Goal: Navigation & Orientation: Find specific page/section

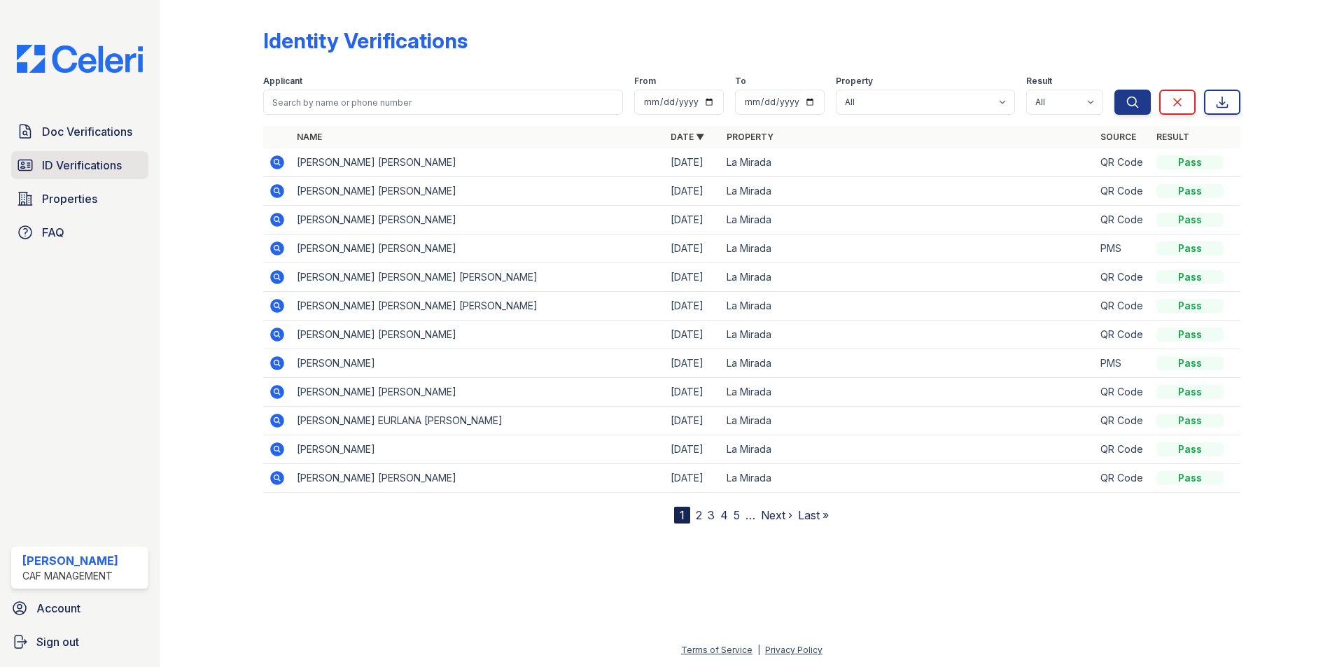
click at [32, 158] on icon at bounding box center [25, 165] width 17 height 17
click at [54, 136] on span "Doc Verifications" at bounding box center [87, 131] width 90 height 17
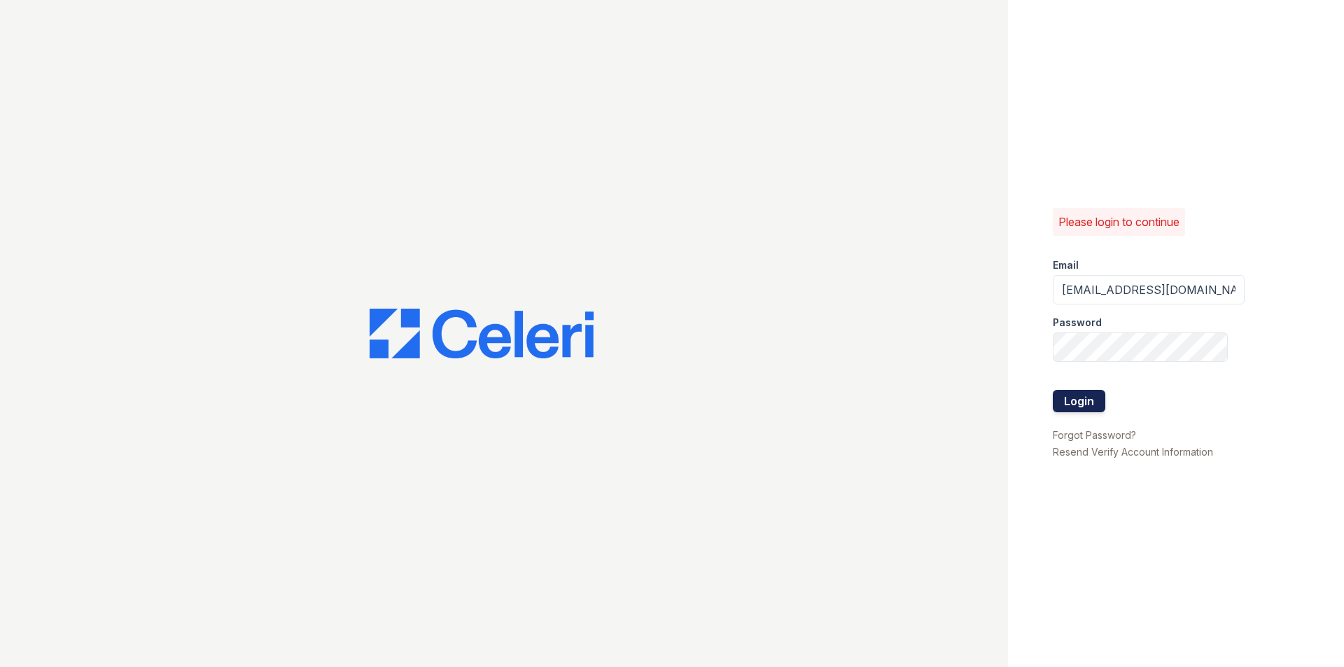
click at [1076, 406] on button "Login" at bounding box center [1079, 401] width 53 height 22
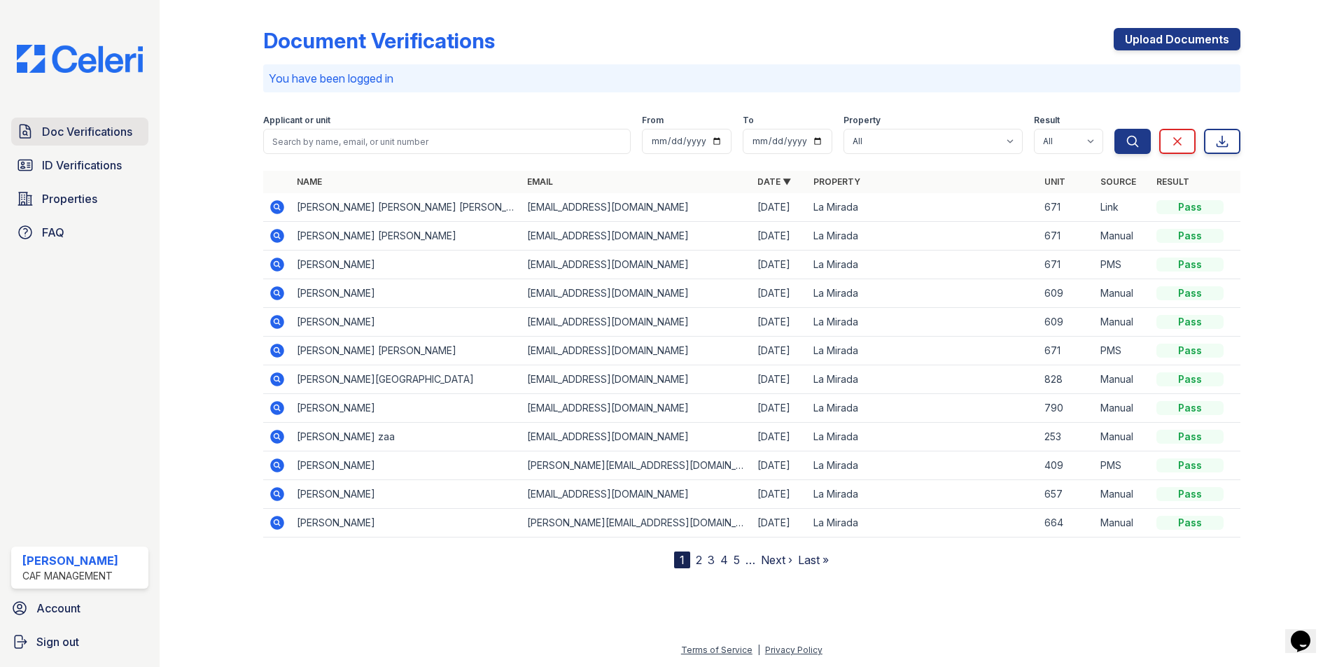
click at [84, 125] on span "Doc Verifications" at bounding box center [87, 131] width 90 height 17
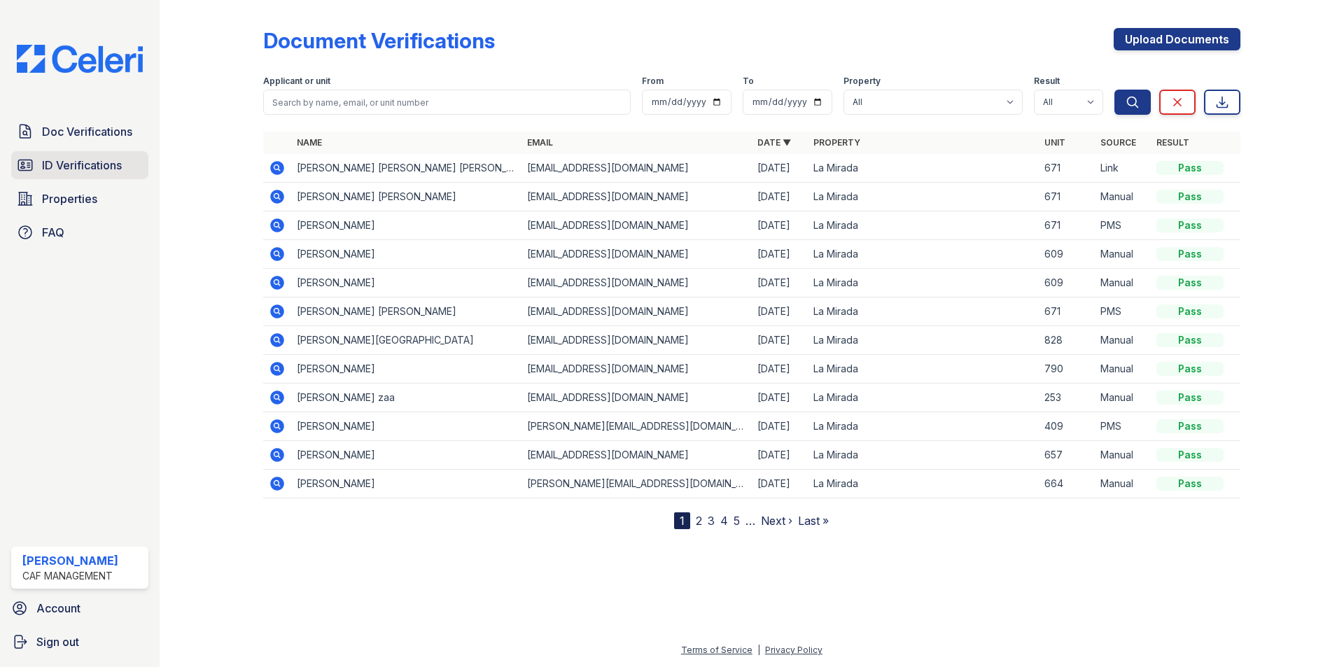
click at [87, 153] on link "ID Verifications" at bounding box center [79, 165] width 137 height 28
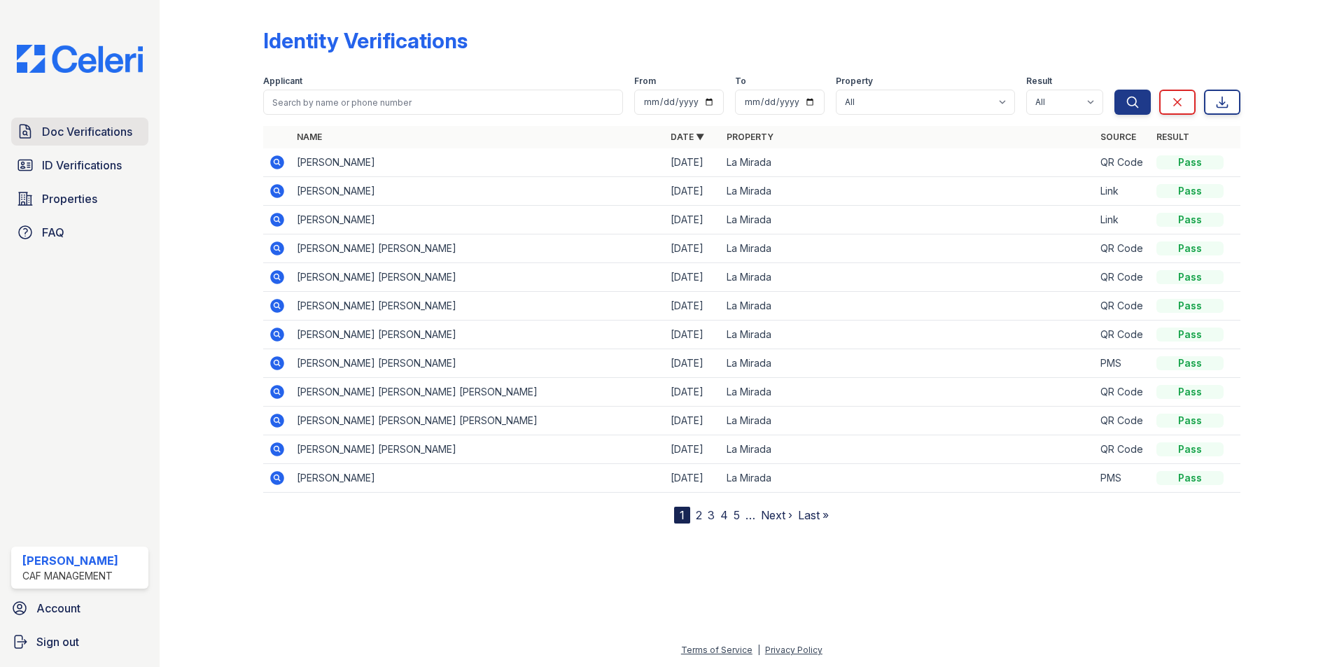
click at [57, 136] on span "Doc Verifications" at bounding box center [87, 131] width 90 height 17
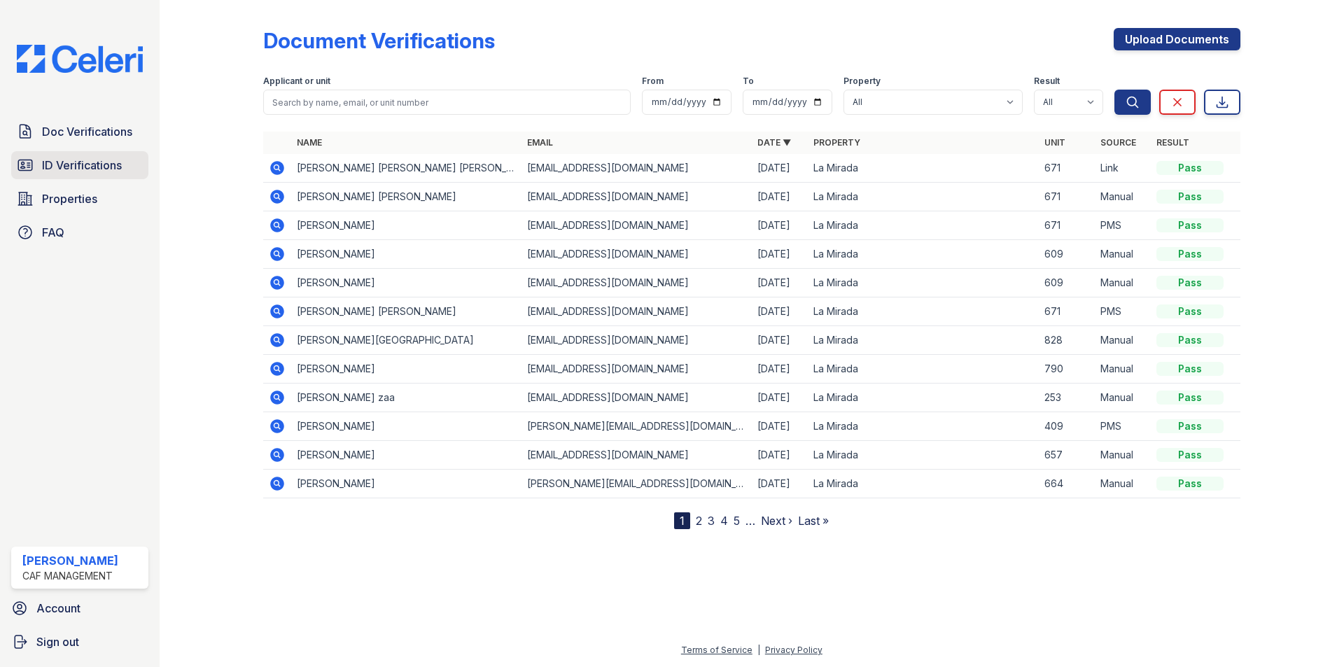
click at [67, 156] on link "ID Verifications" at bounding box center [79, 165] width 137 height 28
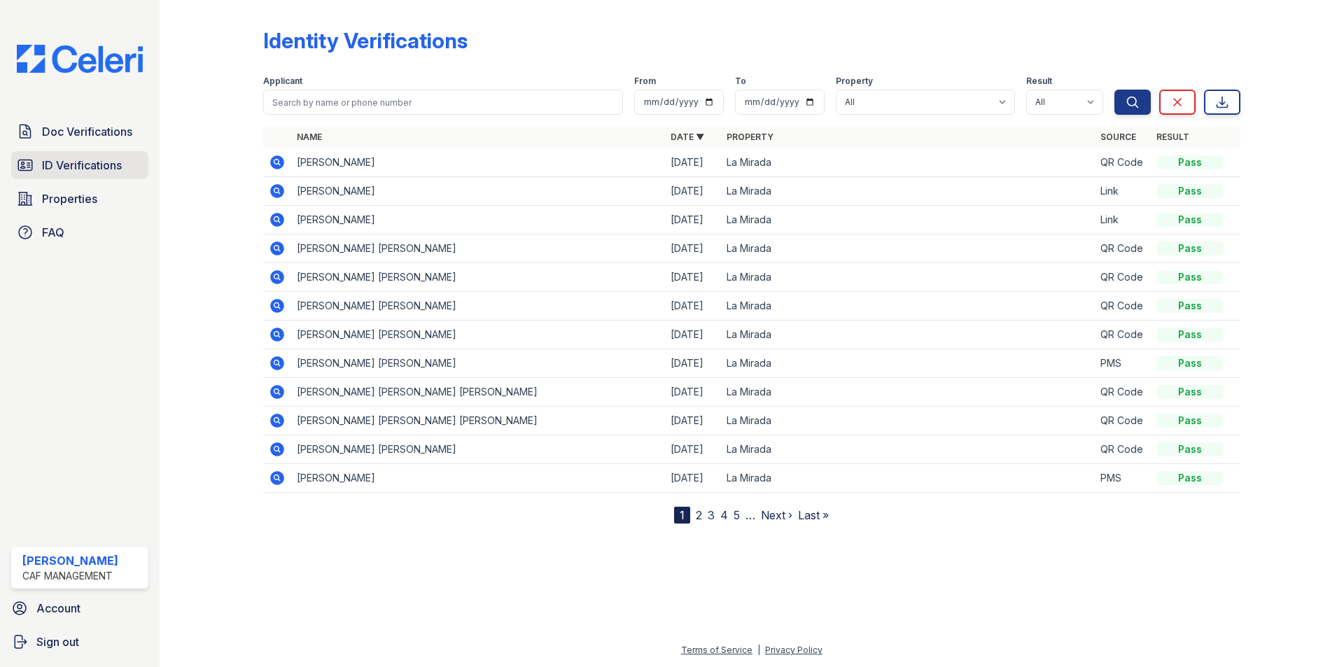
click at [64, 175] on link "ID Verifications" at bounding box center [79, 165] width 137 height 28
click at [63, 141] on link "Doc Verifications" at bounding box center [79, 132] width 137 height 28
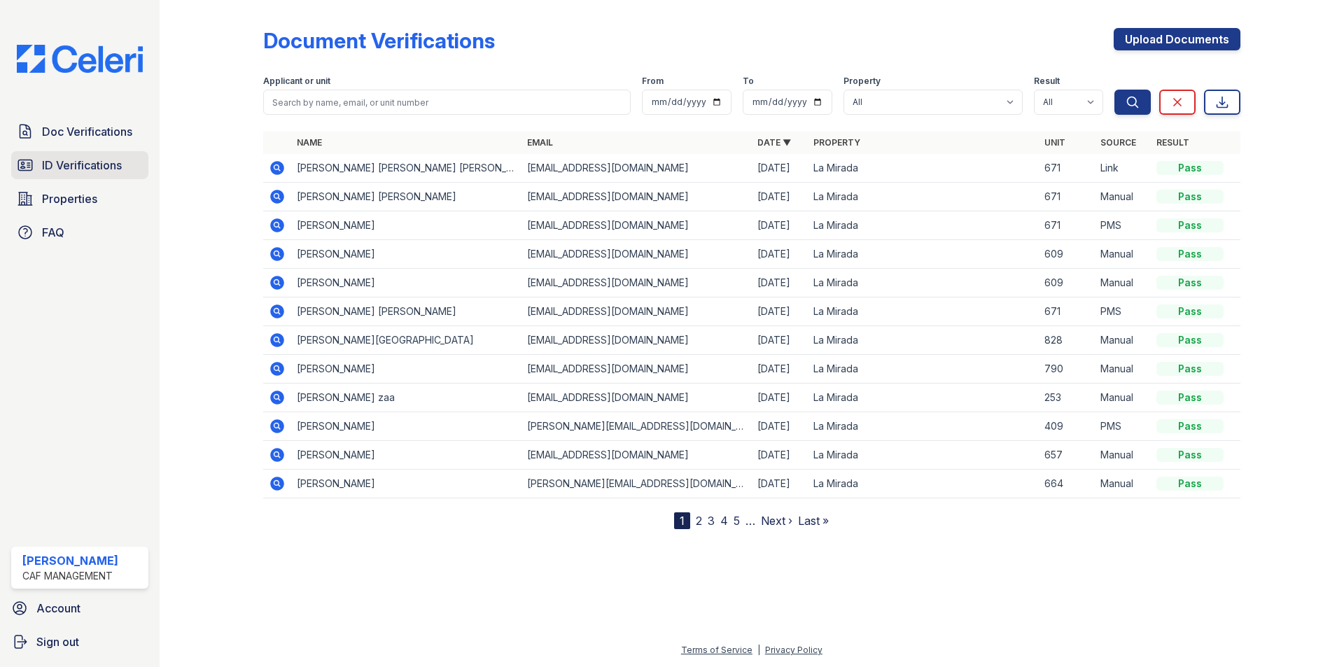
drag, startPoint x: 64, startPoint y: 153, endPoint x: 64, endPoint y: 166, distance: 13.3
click at [64, 166] on span "ID Verifications" at bounding box center [82, 165] width 80 height 17
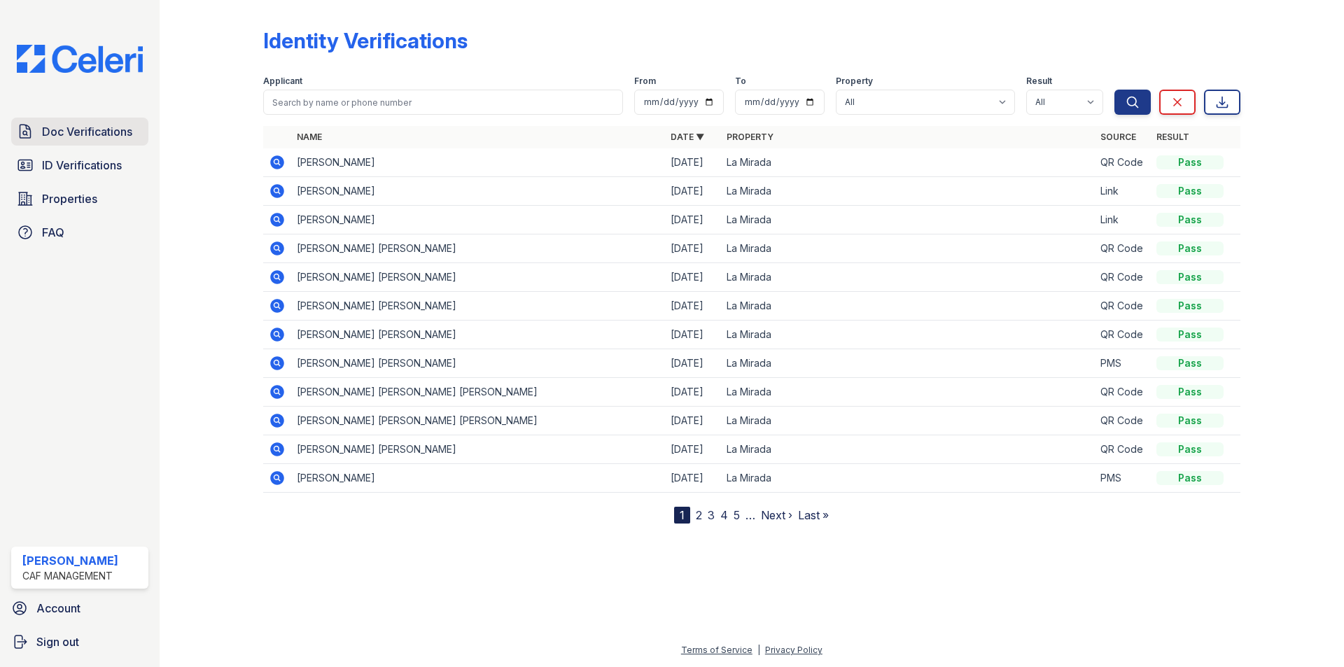
click at [68, 130] on span "Doc Verifications" at bounding box center [87, 131] width 90 height 17
